Goal: Obtain resource: Obtain resource

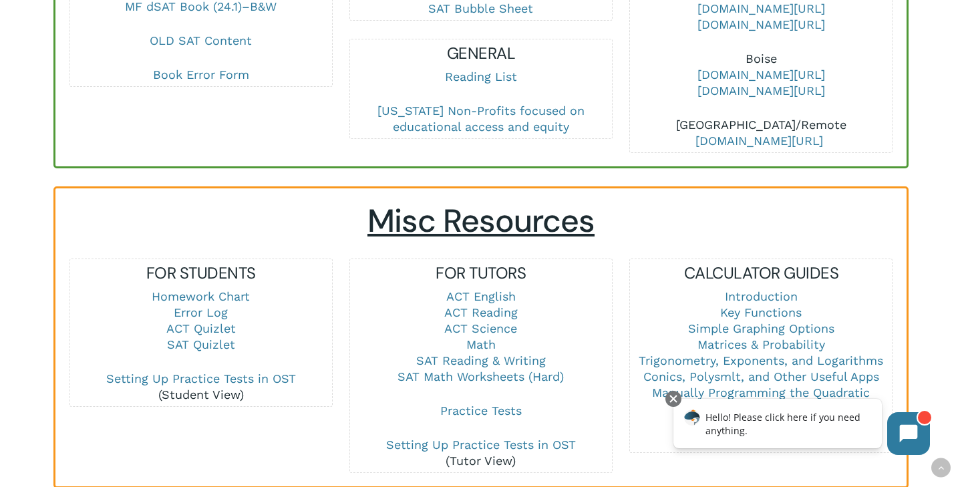
scroll to position [753, 0]
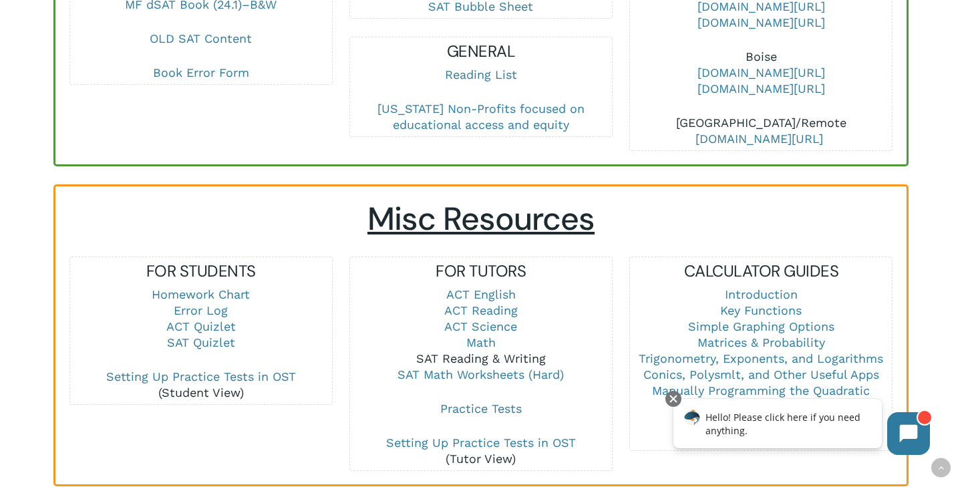
click at [520, 351] on link "SAT Reading & Writing" at bounding box center [481, 358] width 130 height 14
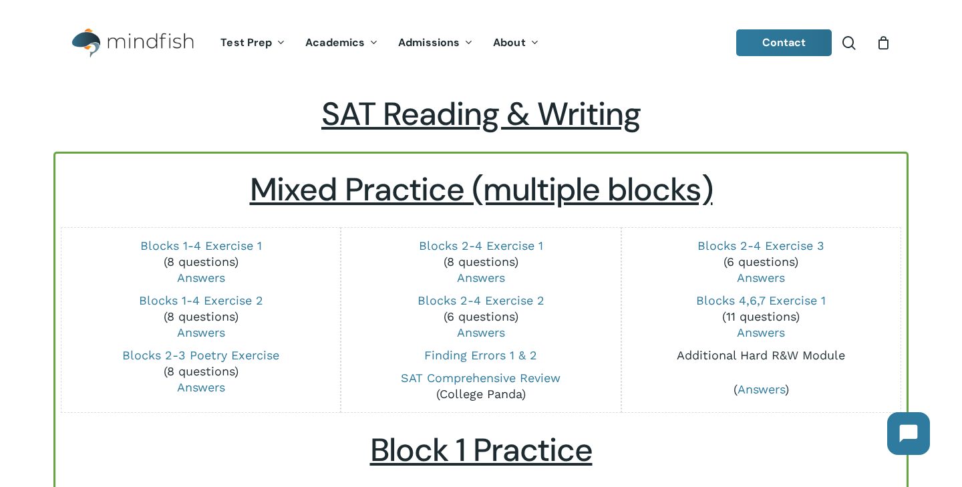
click at [694, 358] on link "Additional Hard R&W Module" at bounding box center [760, 355] width 168 height 14
